Goal: Check status: Verify the current state of an ongoing process or item

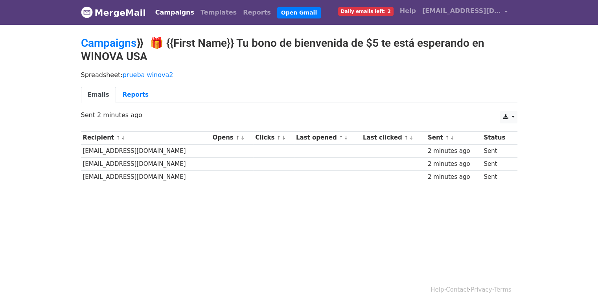
drag, startPoint x: 321, startPoint y: 73, endPoint x: 174, endPoint y: 41, distance: 150.5
click at [320, 73] on p "Spreadsheet: prueba winova2" at bounding box center [299, 75] width 436 height 8
click at [116, 178] on td "kingbarusa@gmail.com" at bounding box center [146, 176] width 130 height 13
click at [133, 158] on td "g.vegaquintana@iclud.com" at bounding box center [146, 163] width 130 height 13
drag, startPoint x: 122, startPoint y: 166, endPoint x: 94, endPoint y: 162, distance: 28.7
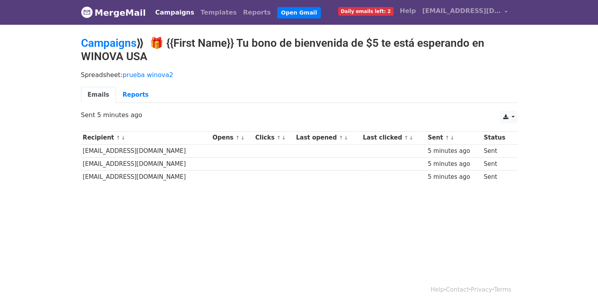
click at [121, 166] on td "g.vegaquintana@iclud.com" at bounding box center [146, 163] width 130 height 13
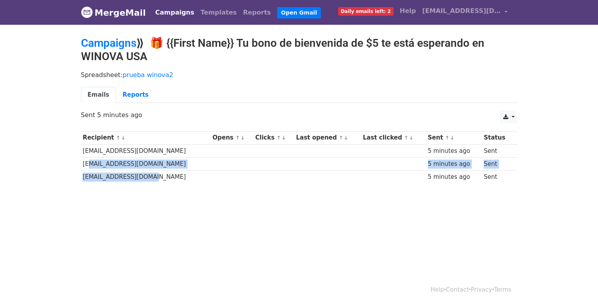
drag, startPoint x: 86, startPoint y: 162, endPoint x: 190, endPoint y: 172, distance: 104.6
click at [190, 172] on tbody "Recipient ↑ ↓ Opens ↑ ↓ Clicks ↑ ↓ Last opened ↑ ↓ Last clicked ↑ ↓ Sent ↑ ↓ St…" at bounding box center [299, 157] width 436 height 52
click at [191, 173] on td "kingbarusa@gmail.com" at bounding box center [146, 176] width 130 height 13
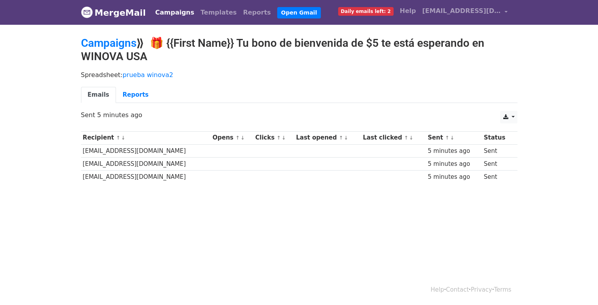
scroll to position [1, 0]
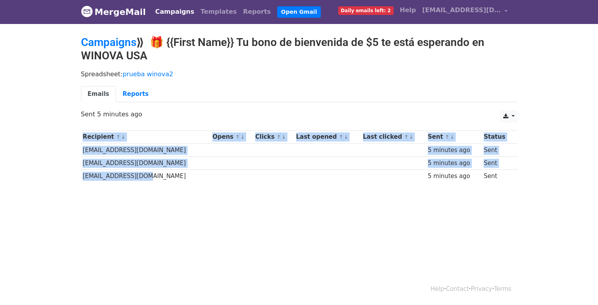
drag, startPoint x: 134, startPoint y: 175, endPoint x: 171, endPoint y: 187, distance: 39.3
click at [171, 187] on div "Recipient ↑ ↓ Opens ↑ ↓ Clicks ↑ ↓ Last opened ↑ ↓ Last clicked ↑ ↓ Sent ↑ ↓ St…" at bounding box center [299, 158] width 448 height 62
click at [176, 185] on div "Recipient ↑ ↓ Opens ↑ ↓ Clicks ↑ ↓ Last opened ↑ ↓ Last clicked ↑ ↓ Sent ↑ ↓ St…" at bounding box center [299, 158] width 448 height 62
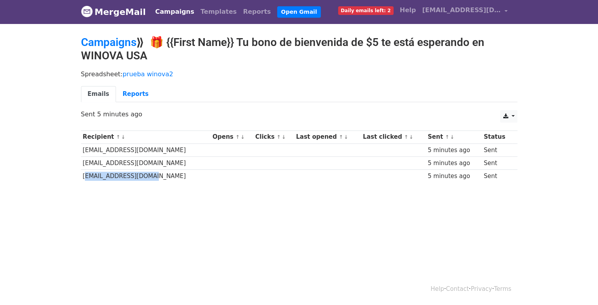
drag, startPoint x: 144, startPoint y: 172, endPoint x: 83, endPoint y: 174, distance: 60.9
click at [83, 174] on td "kingbarusa@gmail.com" at bounding box center [146, 175] width 130 height 13
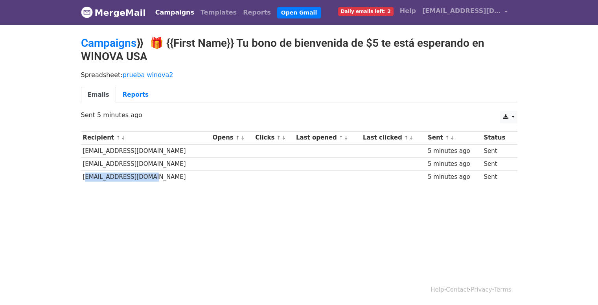
click at [144, 177] on td "kingbarusa@gmail.com" at bounding box center [146, 176] width 130 height 13
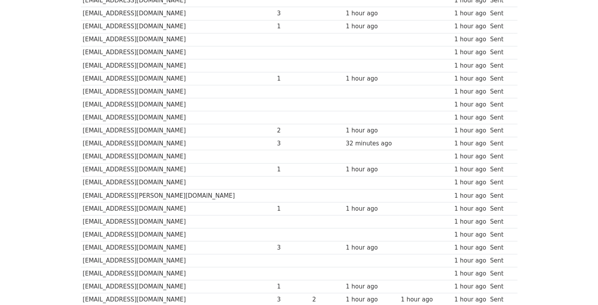
scroll to position [361, 0]
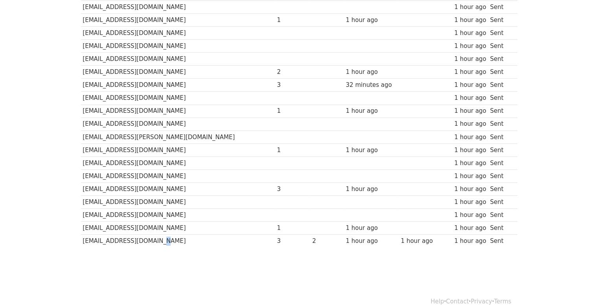
click at [151, 235] on td "[EMAIL_ADDRESS][DOMAIN_NAME]" at bounding box center [178, 241] width 194 height 13
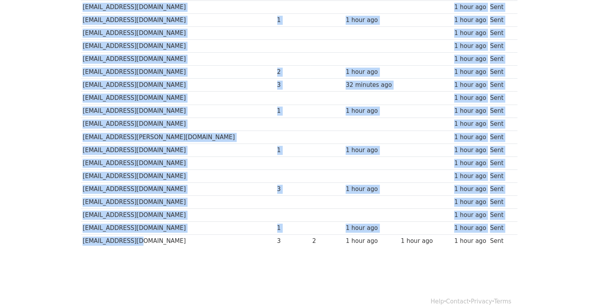
drag, startPoint x: 130, startPoint y: 227, endPoint x: 308, endPoint y: 264, distance: 182.2
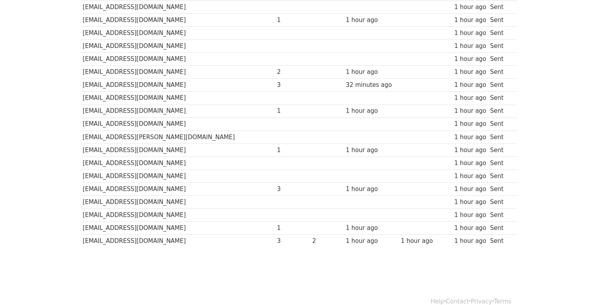
drag, startPoint x: 245, startPoint y: 255, endPoint x: 171, endPoint y: 195, distance: 94.5
